Goal: Communication & Community: Answer question/provide support

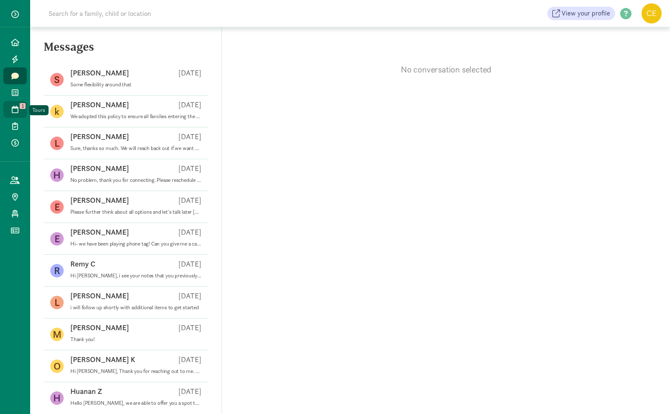
click at [13, 109] on icon at bounding box center [15, 110] width 7 height 8
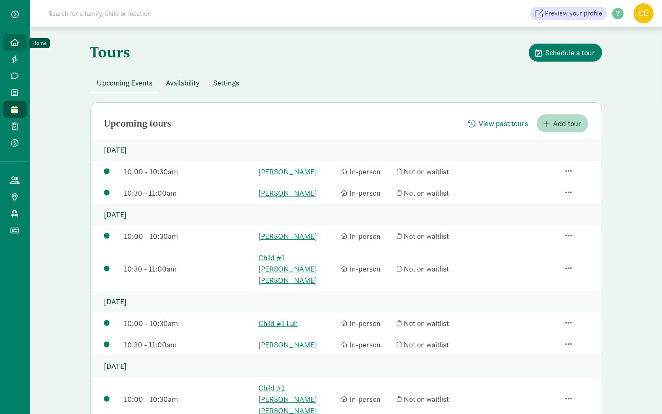
click at [15, 43] on icon at bounding box center [15, 43] width 8 height 8
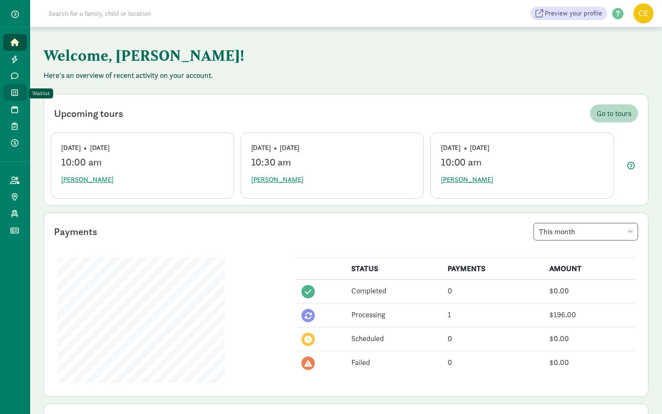
click at [15, 93] on icon at bounding box center [15, 93] width 7 height 8
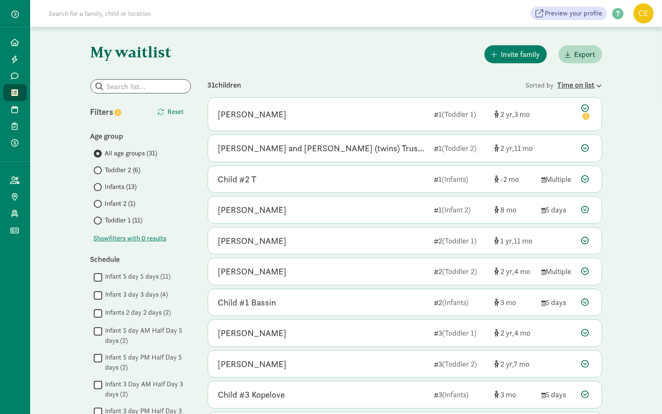
click at [581, 87] on div "Time on list" at bounding box center [580, 84] width 45 height 11
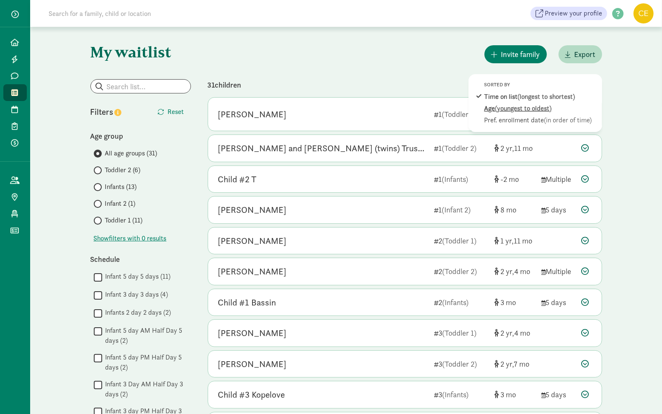
click at [551, 105] on span "(youngest to oldest)" at bounding box center [524, 108] width 57 height 9
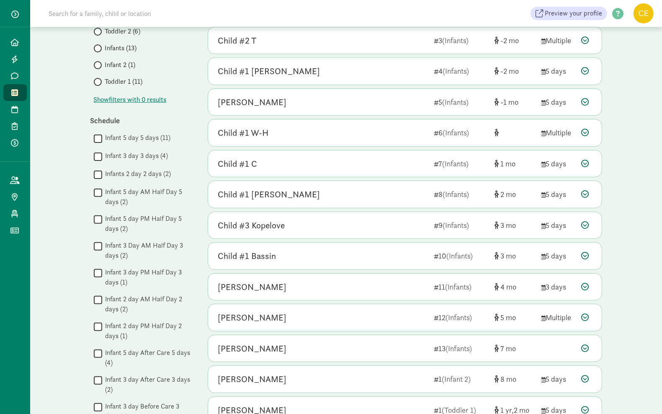
scroll to position [157, 0]
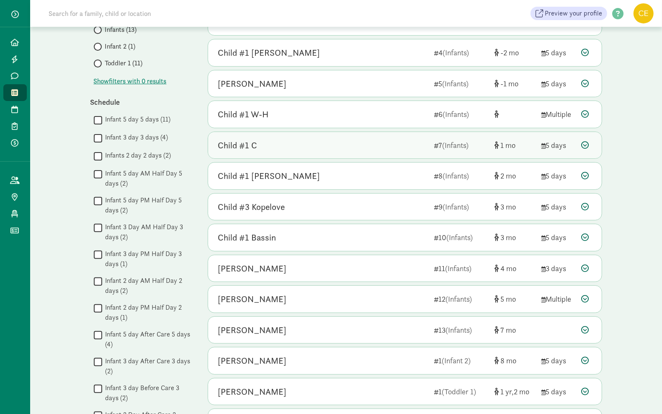
click at [584, 147] on icon at bounding box center [586, 145] width 8 height 8
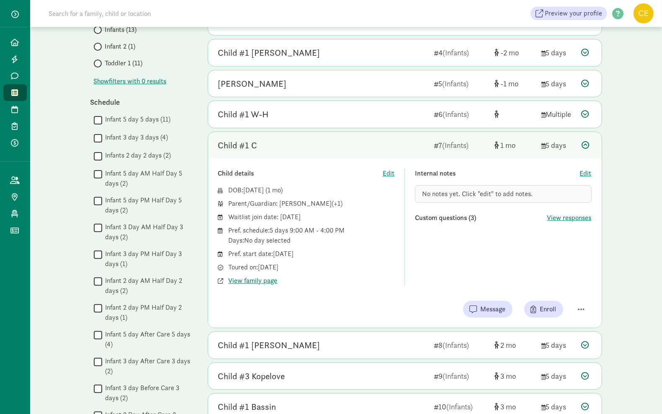
click at [583, 147] on icon at bounding box center [586, 145] width 8 height 8
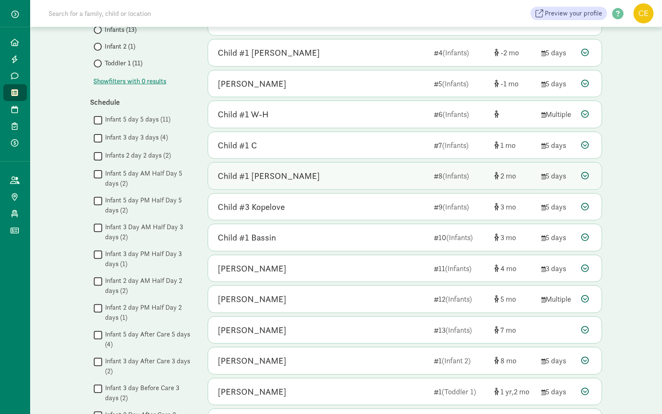
click at [585, 177] on icon at bounding box center [586, 176] width 8 height 8
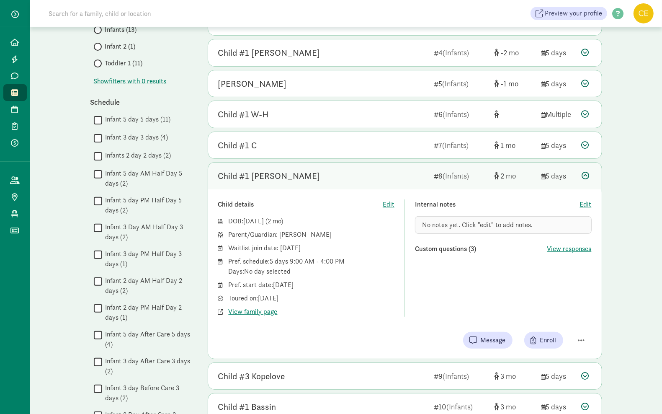
click at [586, 177] on icon at bounding box center [586, 176] width 8 height 8
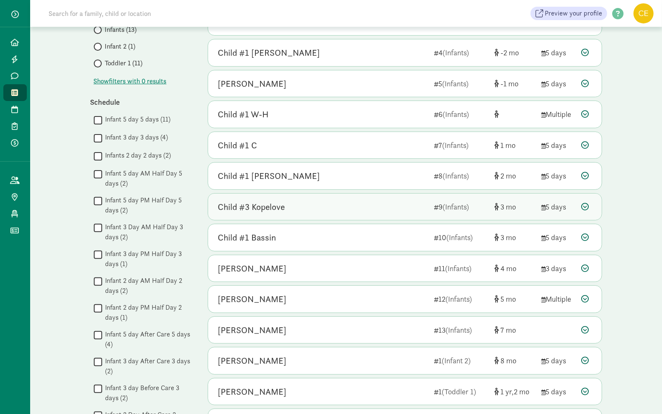
click at [587, 209] on icon at bounding box center [586, 207] width 8 height 8
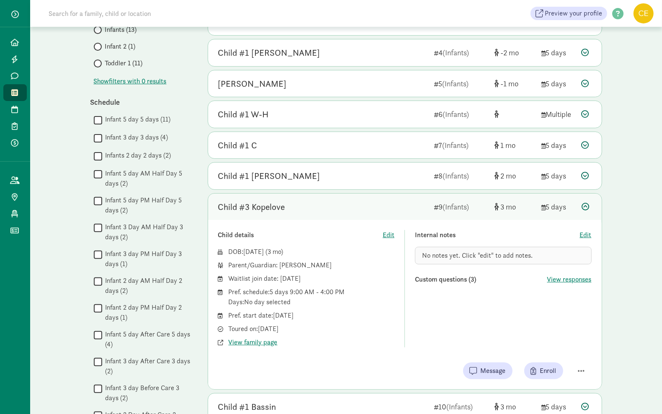
click at [584, 204] on icon at bounding box center [586, 207] width 8 height 8
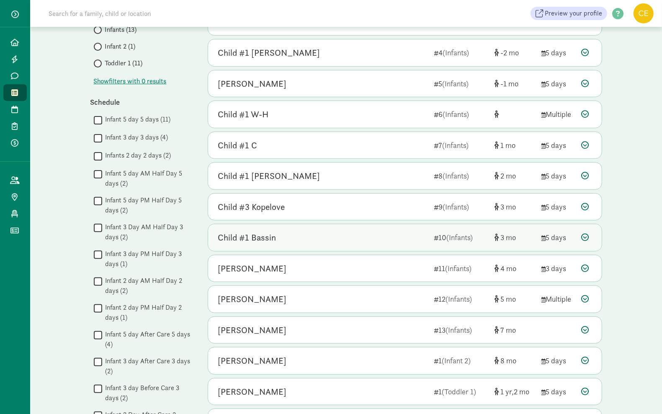
click at [583, 237] on icon at bounding box center [586, 237] width 8 height 8
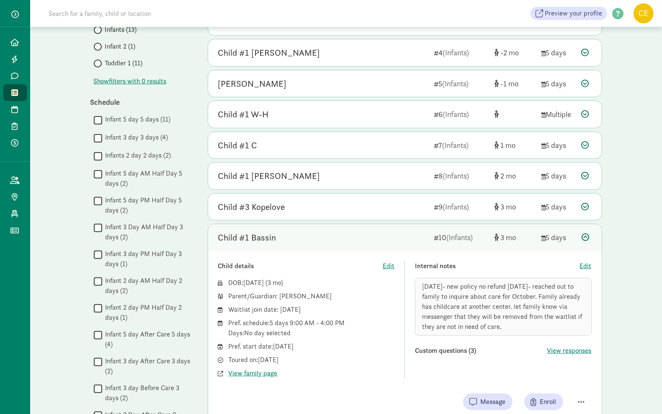
click at [585, 238] on icon at bounding box center [586, 237] width 8 height 8
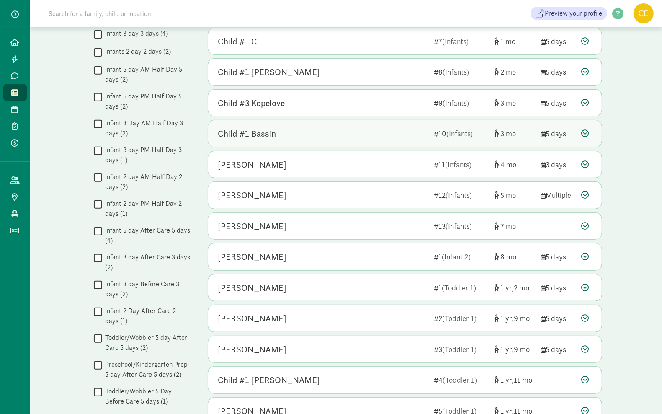
scroll to position [262, 0]
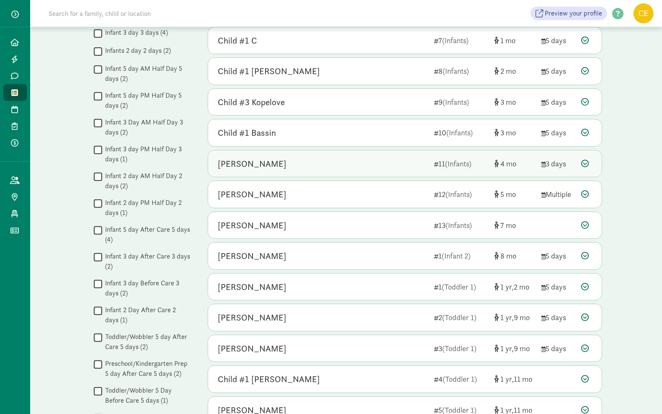
click at [585, 166] on icon at bounding box center [586, 164] width 8 height 8
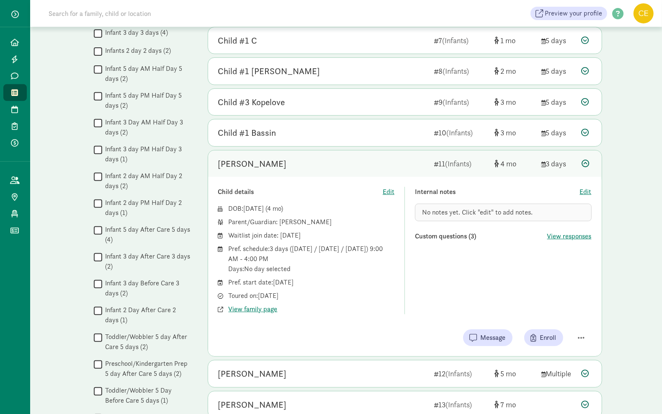
click at [585, 166] on icon at bounding box center [586, 164] width 8 height 8
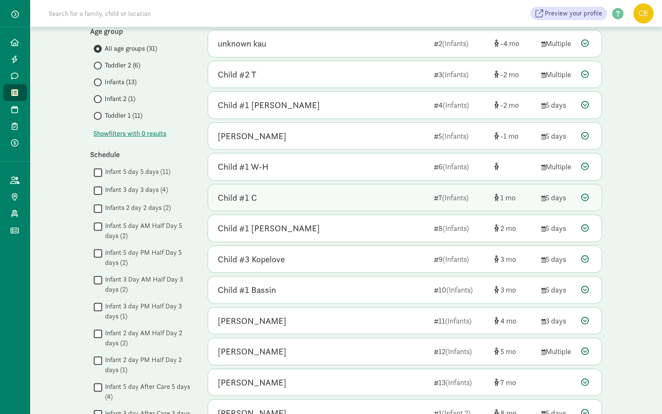
scroll to position [209, 0]
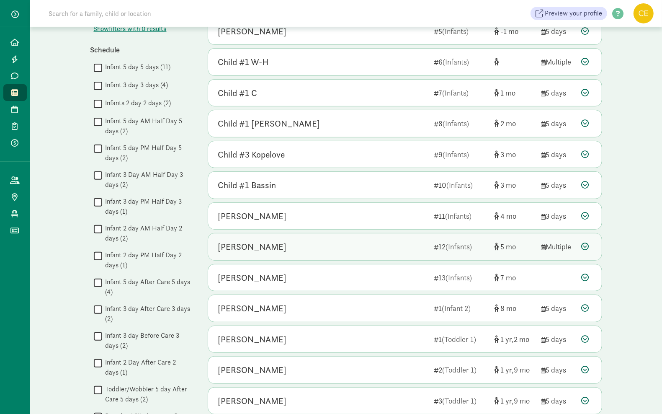
click at [583, 247] on icon at bounding box center [586, 247] width 8 height 8
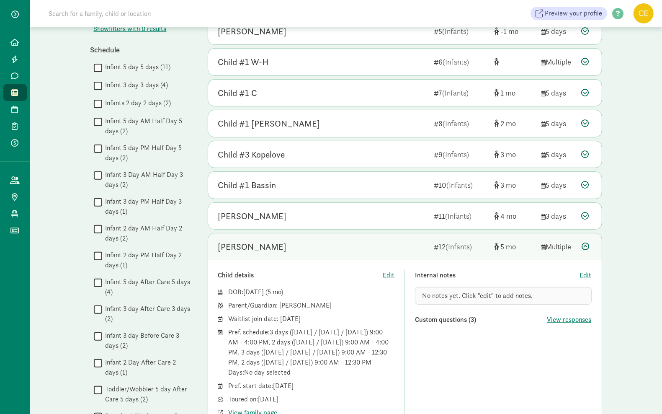
click at [585, 248] on icon at bounding box center [586, 247] width 8 height 8
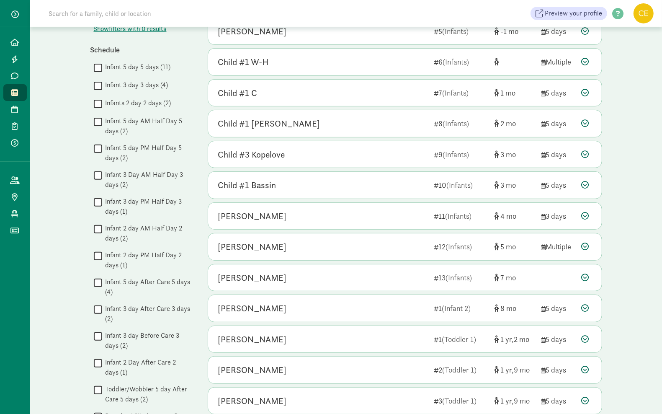
scroll to position [262, 0]
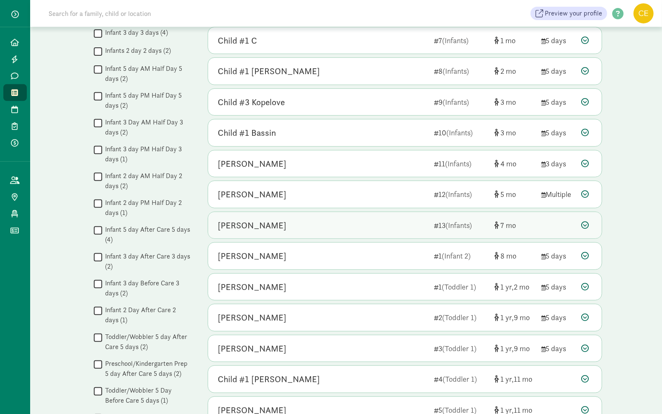
click at [585, 226] on icon at bounding box center [586, 225] width 8 height 8
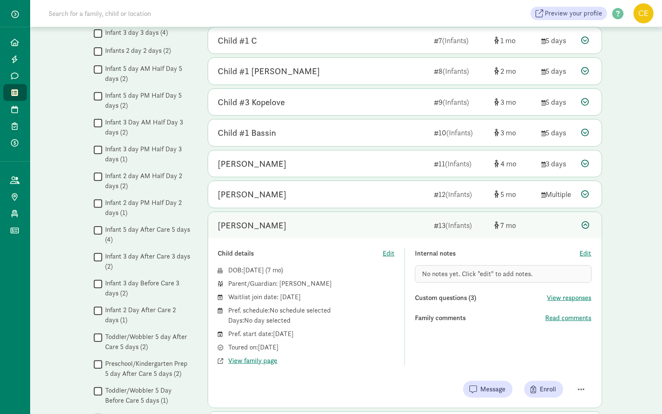
click at [589, 228] on icon at bounding box center [586, 225] width 8 height 8
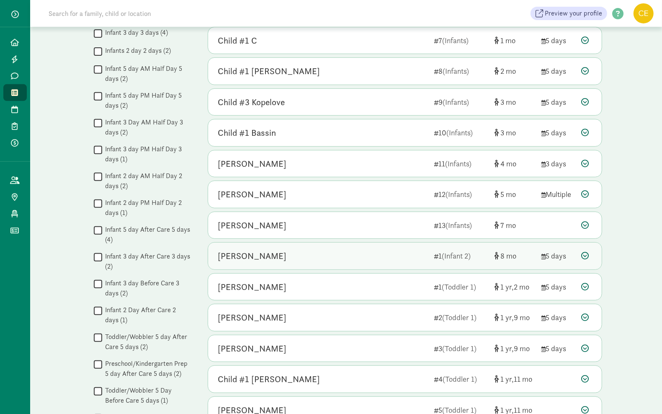
click at [585, 258] on icon at bounding box center [586, 256] width 8 height 8
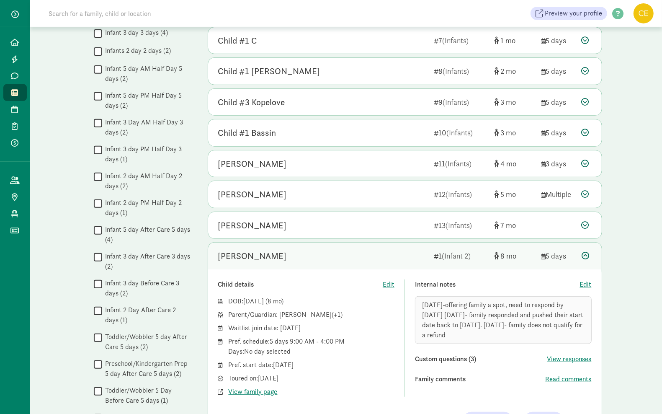
click at [583, 256] on icon at bounding box center [586, 256] width 8 height 8
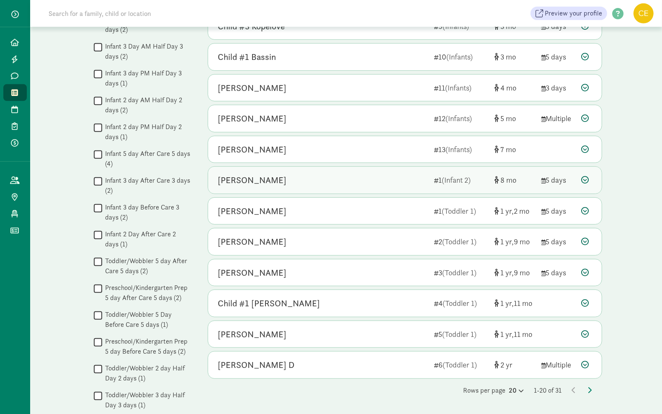
scroll to position [367, 0]
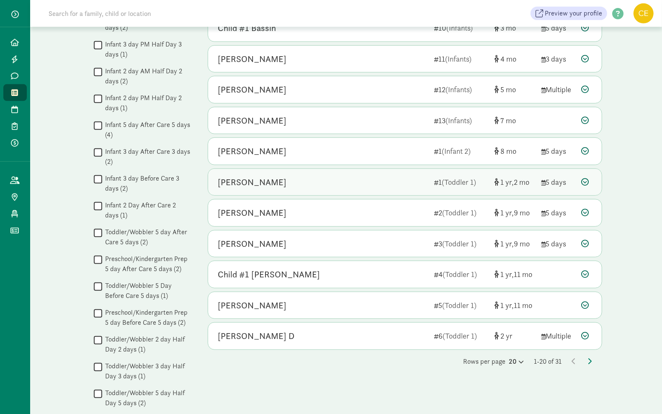
click at [586, 186] on icon at bounding box center [586, 182] width 8 height 8
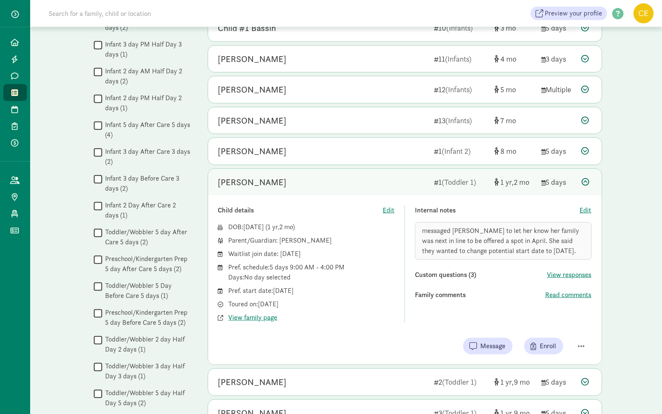
click at [586, 186] on icon at bounding box center [586, 182] width 8 height 8
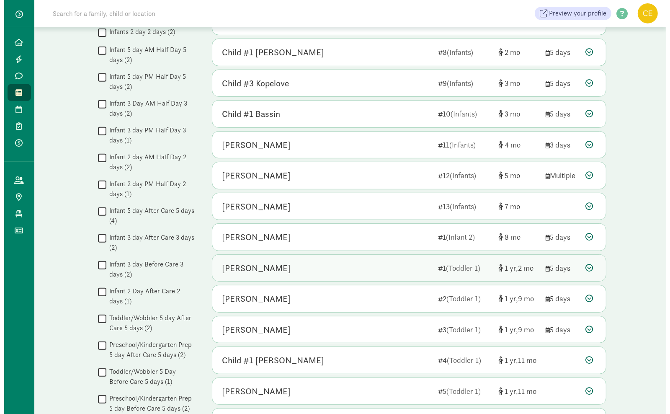
scroll to position [262, 0]
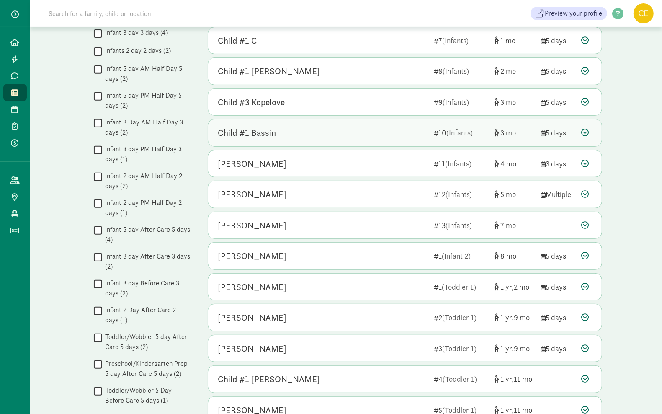
click at [587, 134] on icon at bounding box center [586, 133] width 8 height 8
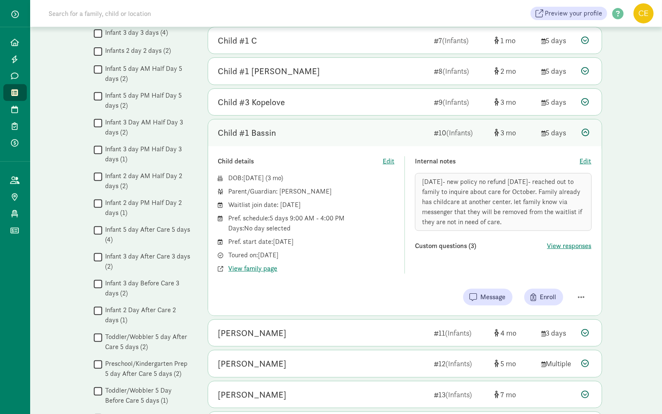
click at [587, 134] on icon at bounding box center [586, 133] width 8 height 8
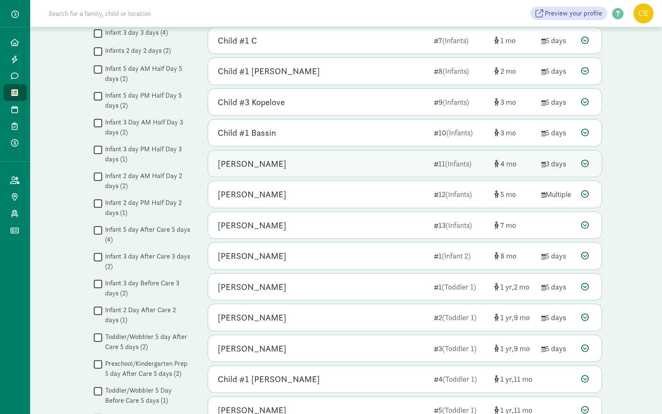
click at [587, 166] on icon at bounding box center [586, 164] width 8 height 8
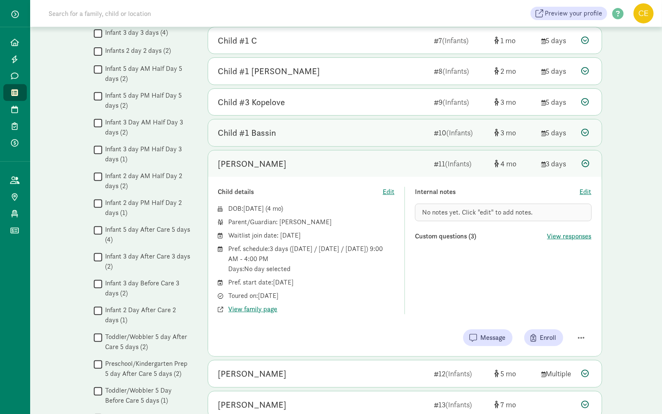
click at [583, 134] on icon at bounding box center [586, 133] width 8 height 8
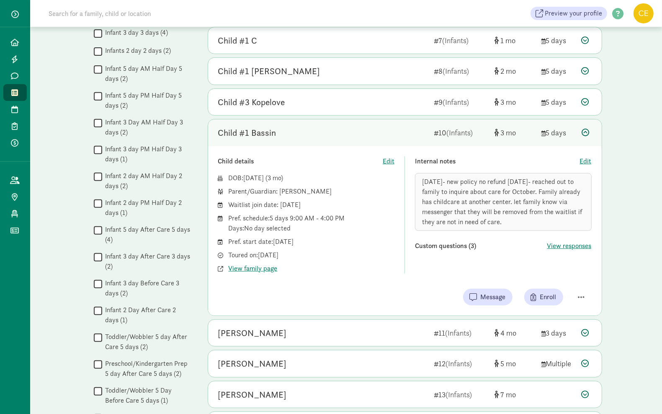
click at [583, 134] on icon at bounding box center [586, 133] width 8 height 8
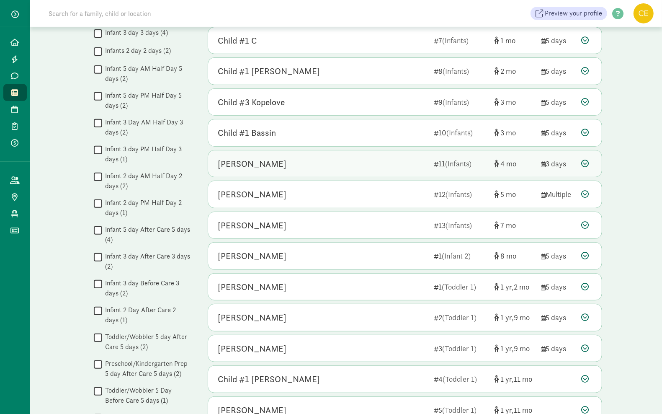
click at [585, 166] on icon at bounding box center [586, 164] width 8 height 8
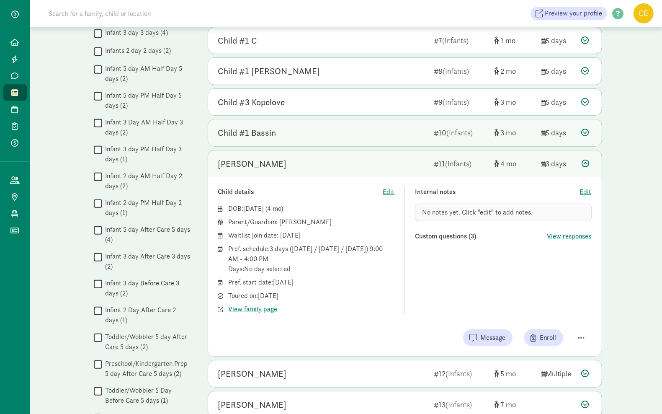
click at [585, 135] on icon at bounding box center [586, 133] width 8 height 8
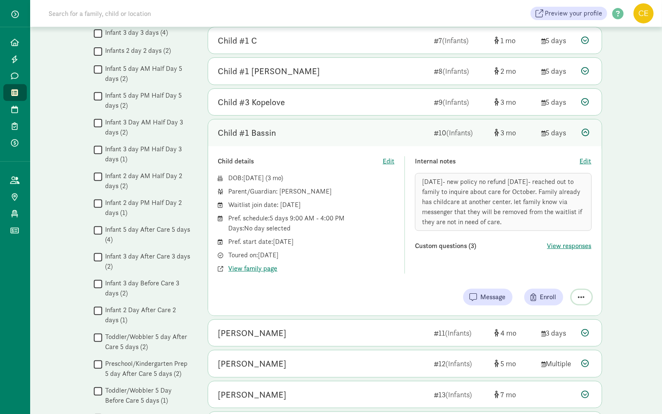
click at [582, 296] on span "button" at bounding box center [582, 297] width 7 height 8
click at [550, 277] on div "Remove from list" at bounding box center [552, 276] width 65 height 10
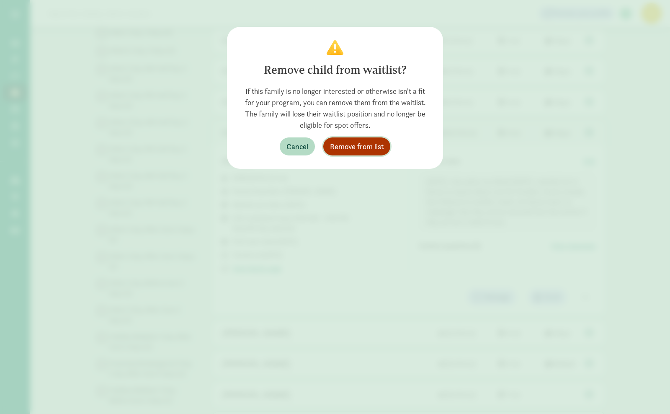
click at [347, 143] on span "Remove from list" at bounding box center [357, 146] width 54 height 11
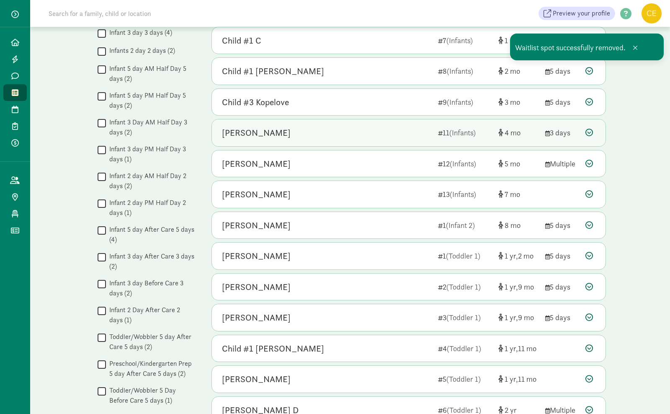
click at [592, 134] on icon at bounding box center [590, 133] width 8 height 8
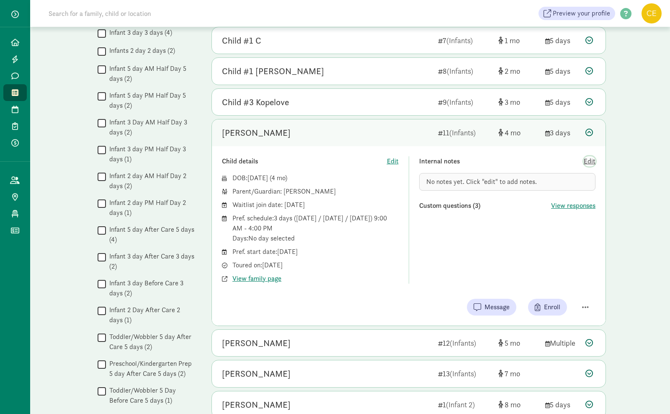
click at [590, 166] on span "Edit" at bounding box center [590, 161] width 12 height 10
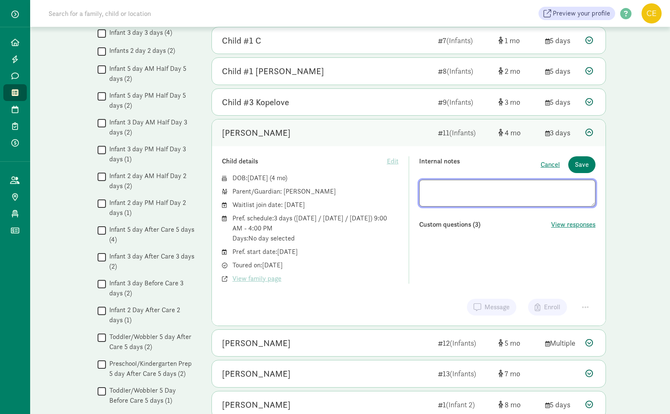
click at [551, 195] on textarea at bounding box center [507, 193] width 177 height 27
drag, startPoint x: 427, startPoint y: 190, endPoint x: 435, endPoint y: 190, distance: 7.1
click at [428, 190] on textarea "will reach out to family to inquire about starting care." at bounding box center [507, 193] width 177 height 27
type textarea "9/15/25-will reach out to family to inquire about starting care."
click at [584, 165] on span "Save" at bounding box center [582, 165] width 14 height 10
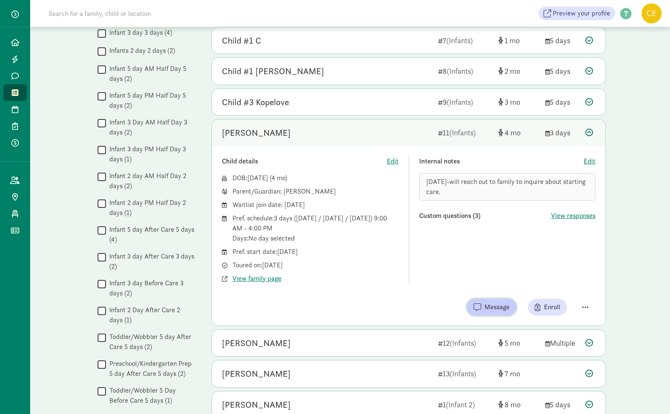
click at [505, 308] on span "Message" at bounding box center [497, 307] width 25 height 10
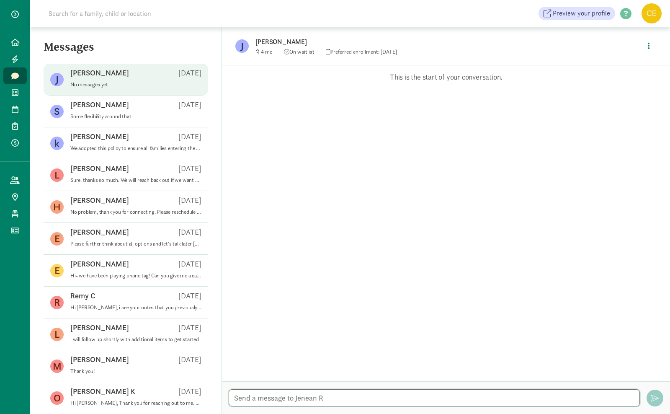
click at [257, 403] on textarea at bounding box center [434, 397] width 411 height 17
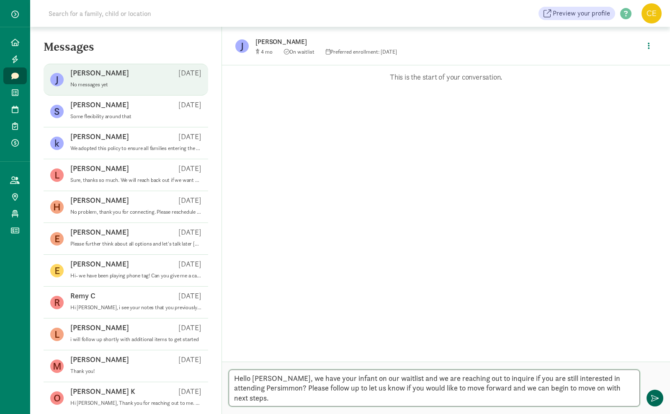
type textarea "Hello Jenean, we have your infant on our waitlist and we are reaching out to in…"
click at [655, 400] on span "button" at bounding box center [656, 398] width 8 height 8
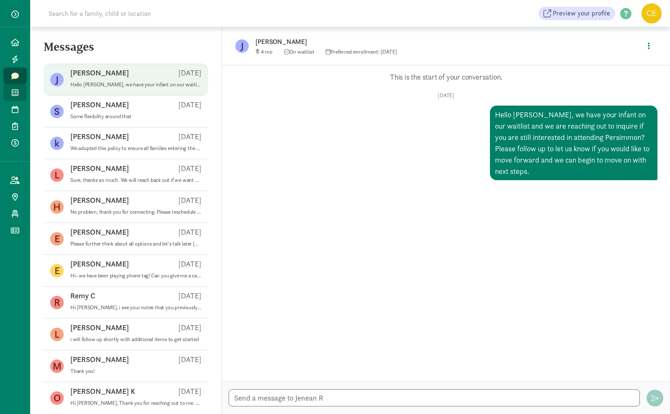
click at [18, 96] on icon at bounding box center [15, 93] width 7 height 8
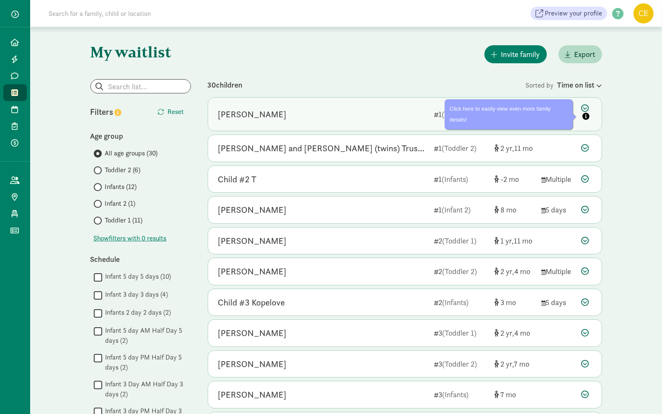
click at [582, 108] on icon at bounding box center [587, 113] width 10 height 18
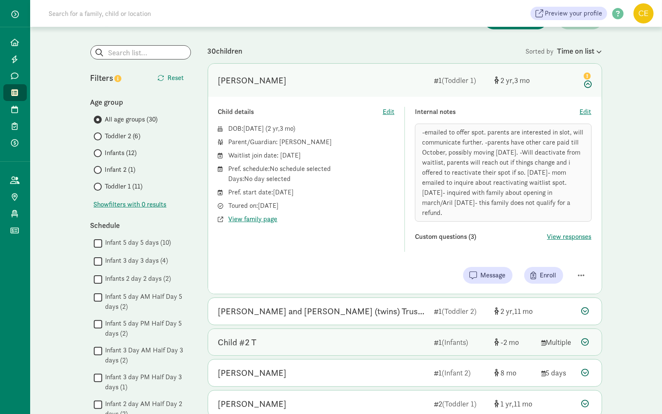
scroll to position [52, 0]
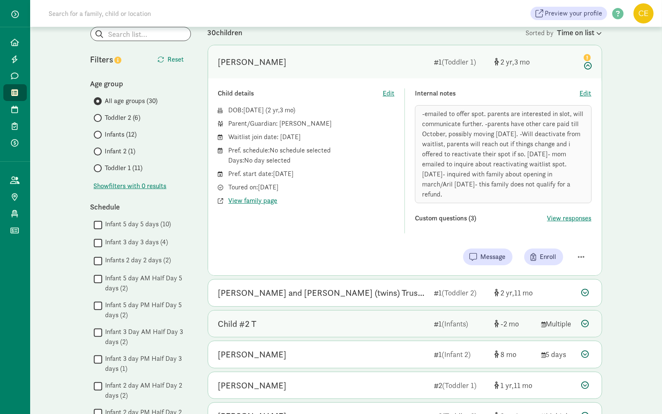
click at [585, 320] on icon at bounding box center [586, 324] width 8 height 8
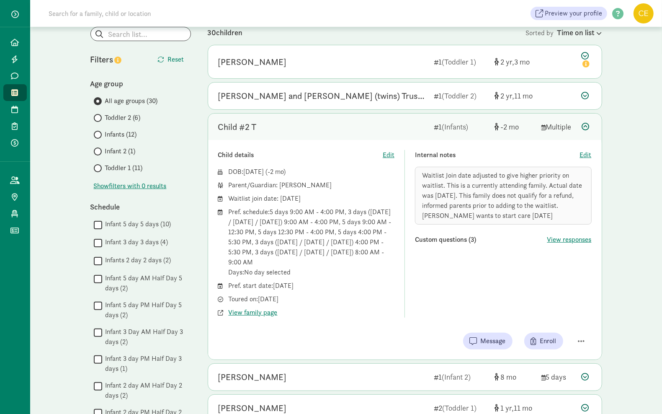
click at [587, 129] on icon at bounding box center [586, 127] width 8 height 8
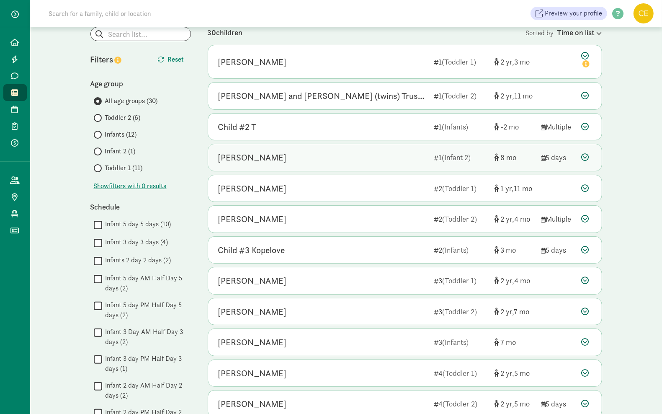
click at [582, 156] on icon at bounding box center [586, 157] width 8 height 8
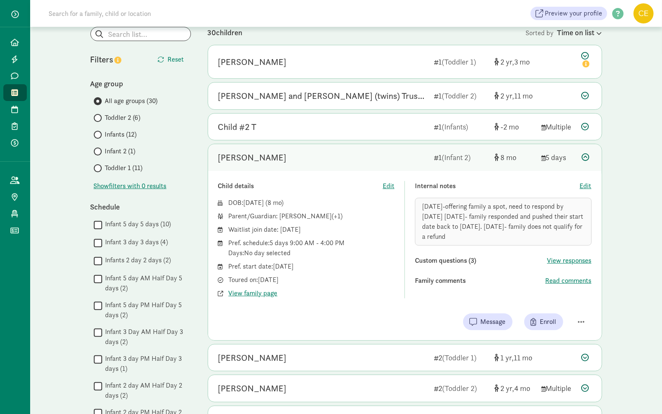
click at [586, 160] on icon at bounding box center [586, 157] width 8 height 8
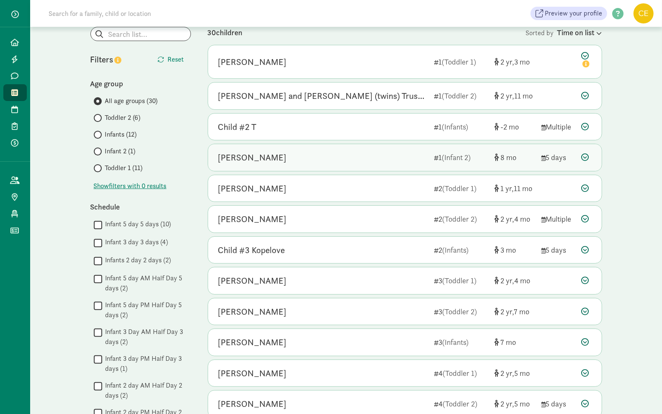
click at [586, 160] on icon at bounding box center [586, 157] width 8 height 8
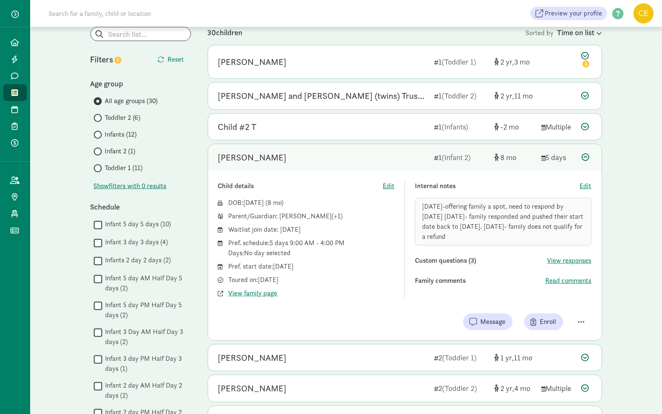
click at [586, 160] on icon at bounding box center [586, 157] width 8 height 8
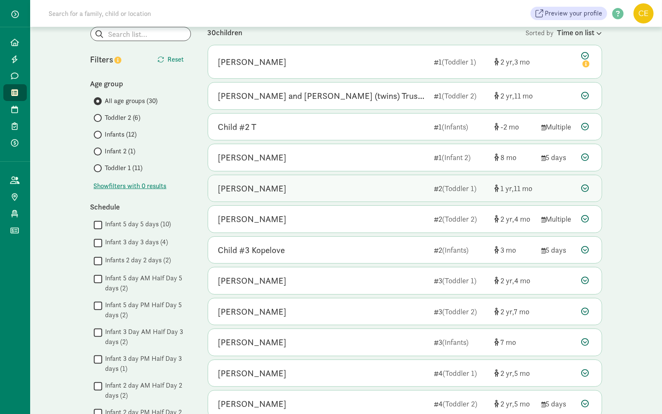
click at [584, 188] on icon at bounding box center [586, 188] width 8 height 8
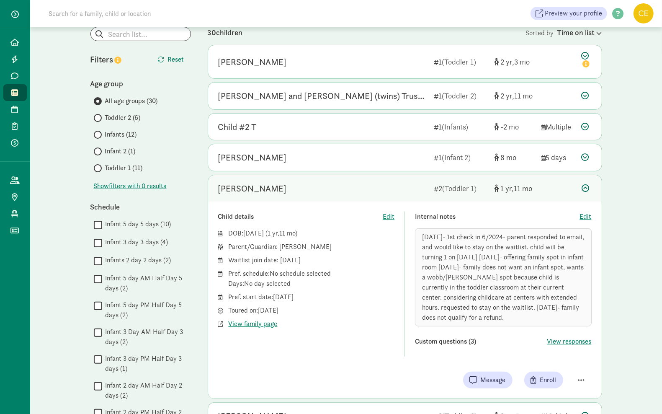
scroll to position [105, 0]
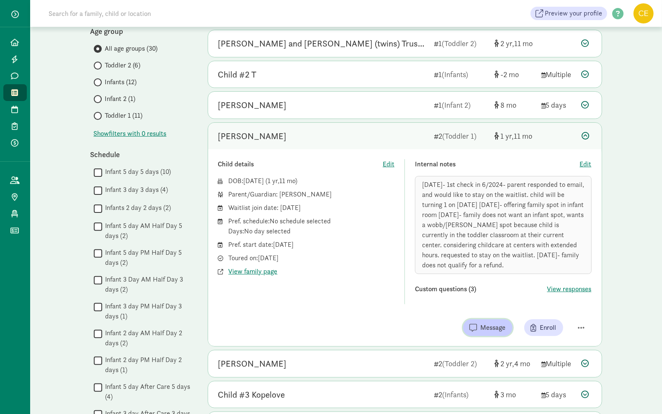
click at [489, 330] on span "Message" at bounding box center [493, 328] width 25 height 10
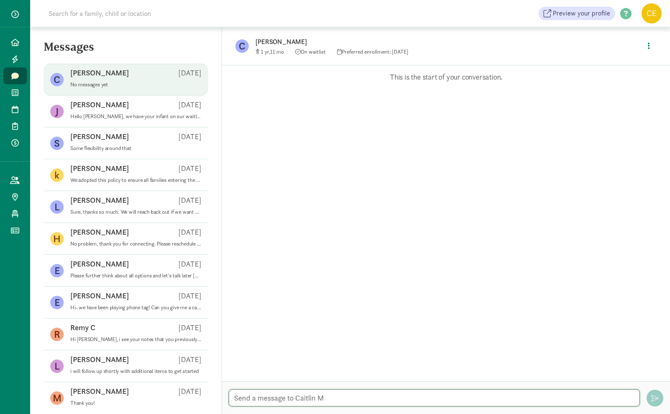
click at [304, 397] on textarea at bounding box center [434, 397] width 411 height 17
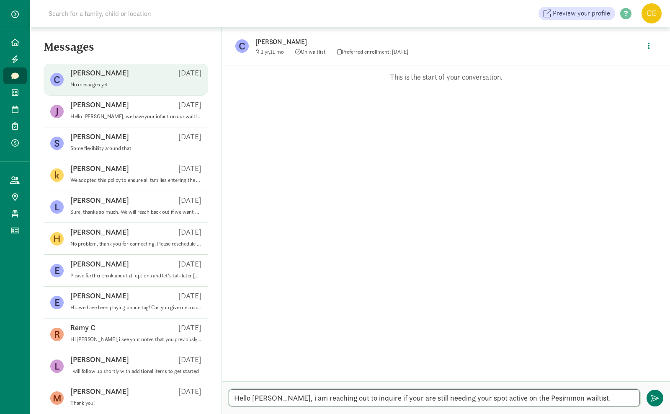
click at [522, 397] on textarea "Hello [PERSON_NAME], i am reaching out to inquire if your are still needing you…" at bounding box center [434, 397] width 411 height 17
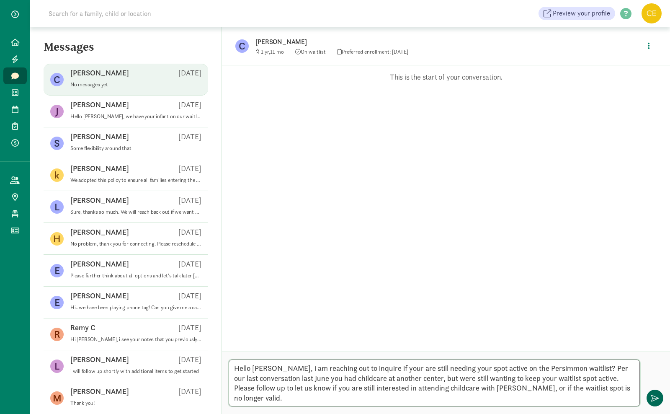
type textarea "Hello [PERSON_NAME], i am reaching out to inquire if your are still needing you…"
click at [661, 398] on button "button" at bounding box center [655, 398] width 17 height 17
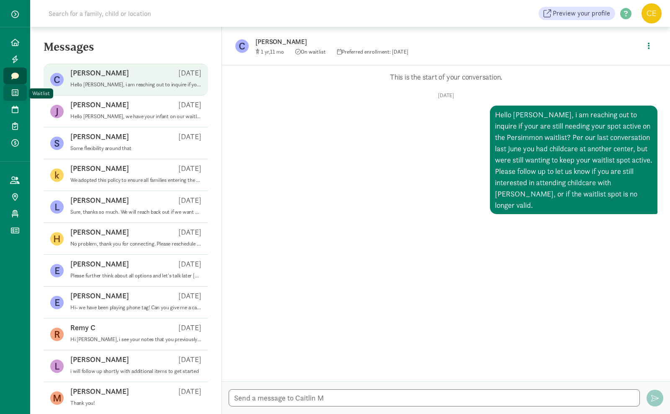
click at [16, 91] on icon at bounding box center [15, 93] width 7 height 8
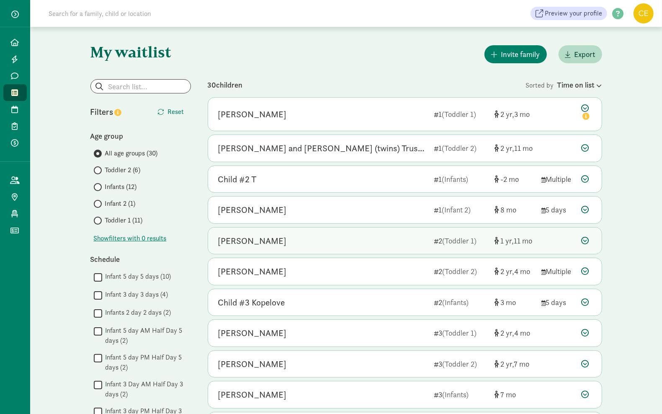
click at [587, 242] on icon at bounding box center [586, 241] width 8 height 8
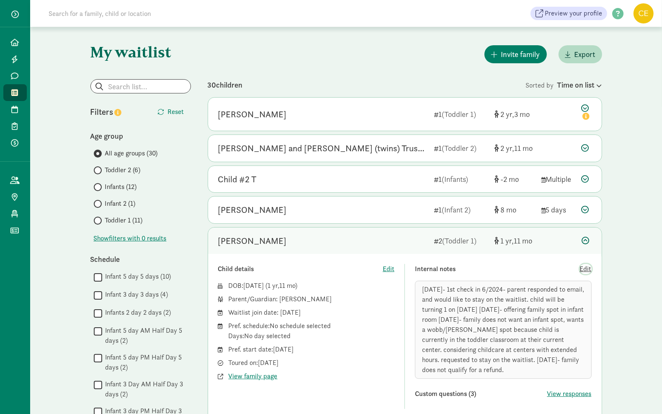
click at [585, 268] on span "Edit" at bounding box center [586, 269] width 12 height 10
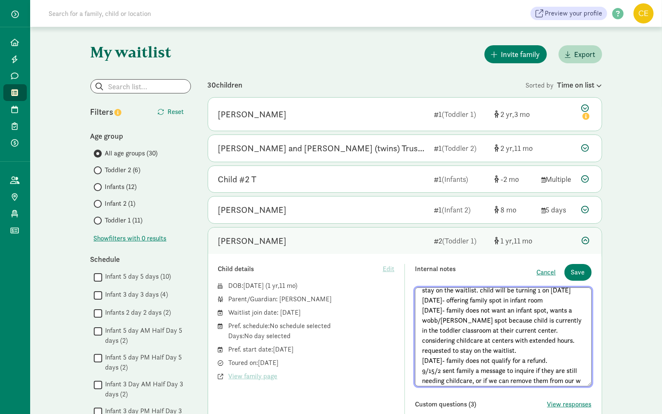
scroll to position [36, 0]
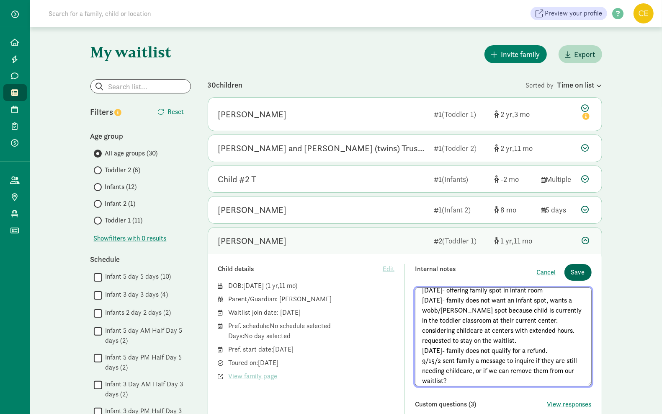
type textarea "[DATE]- 1st check in 6/2024- parent responded to email, and would like to stay …"
click at [575, 272] on span "Save" at bounding box center [579, 272] width 14 height 10
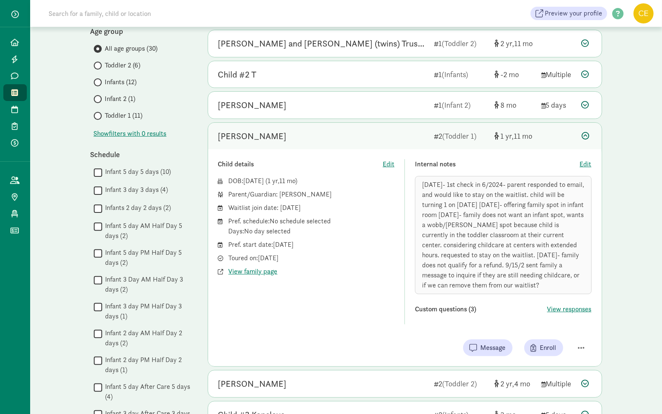
scroll to position [157, 0]
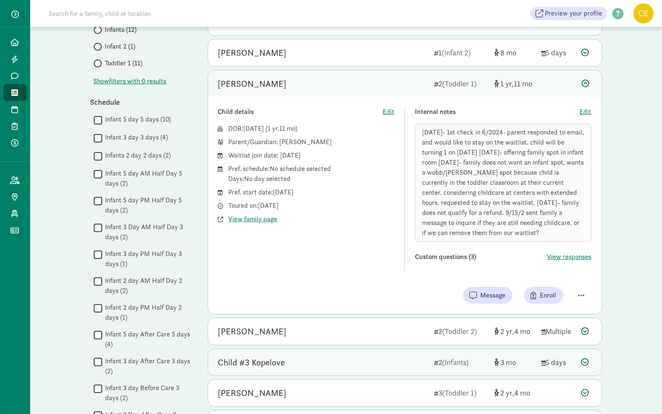
click at [585, 332] on icon at bounding box center [586, 331] width 8 height 8
